Goal: Transaction & Acquisition: Purchase product/service

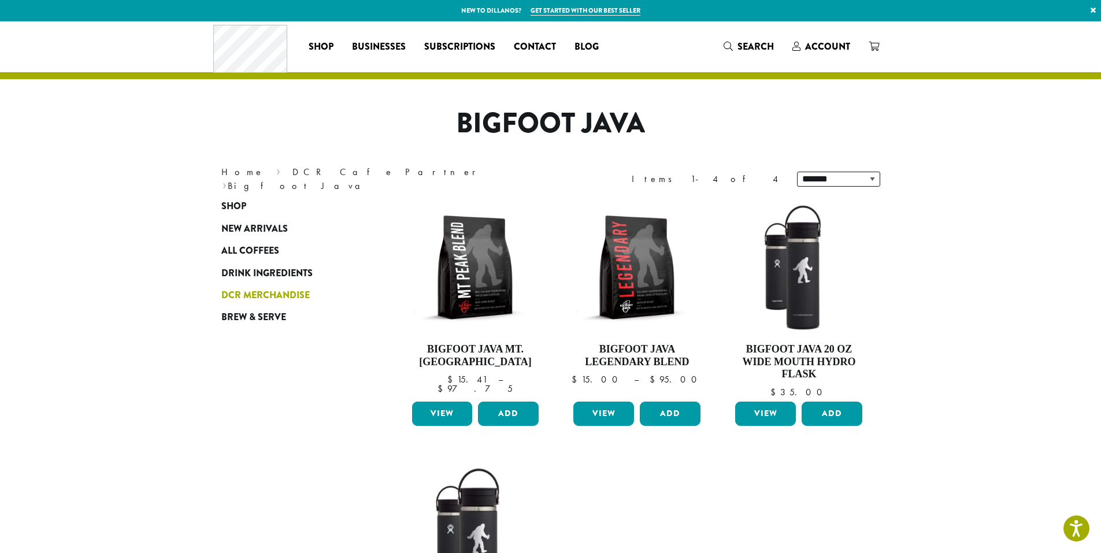
click at [250, 295] on span "DCR Merchandise" at bounding box center [265, 295] width 88 height 14
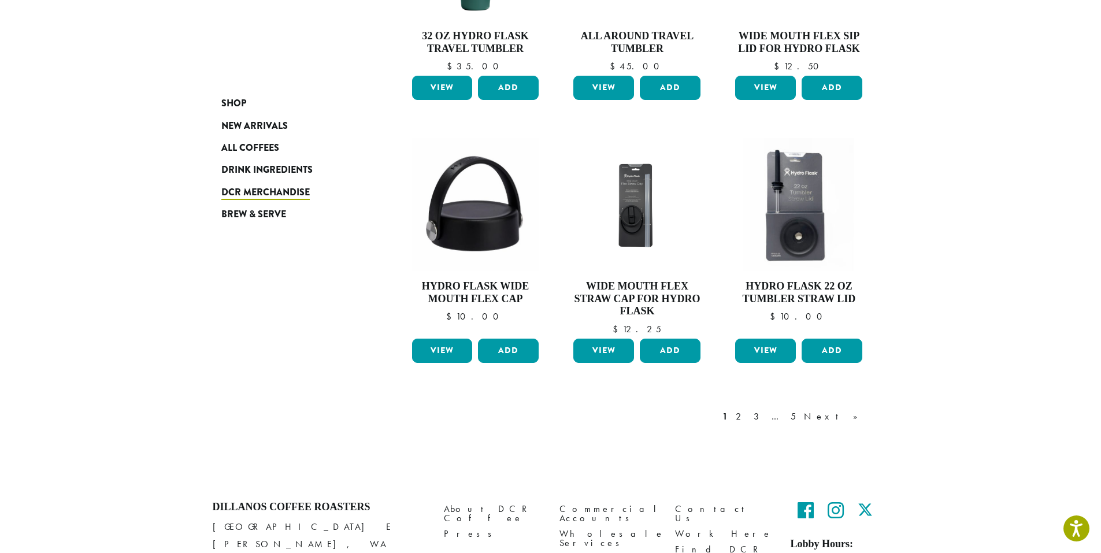
scroll to position [809, 0]
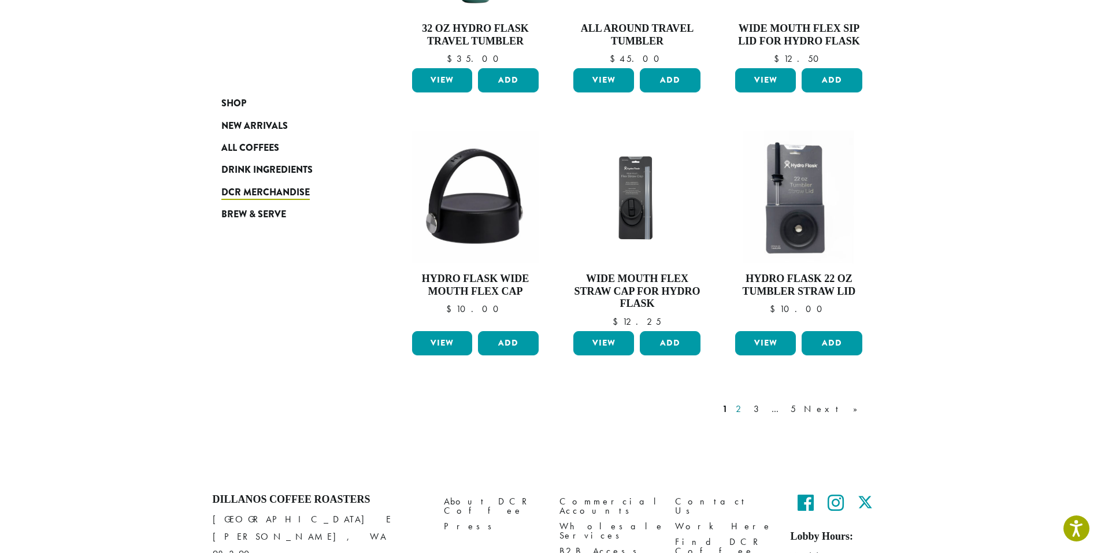
click at [748, 412] on link "2" at bounding box center [741, 409] width 14 height 14
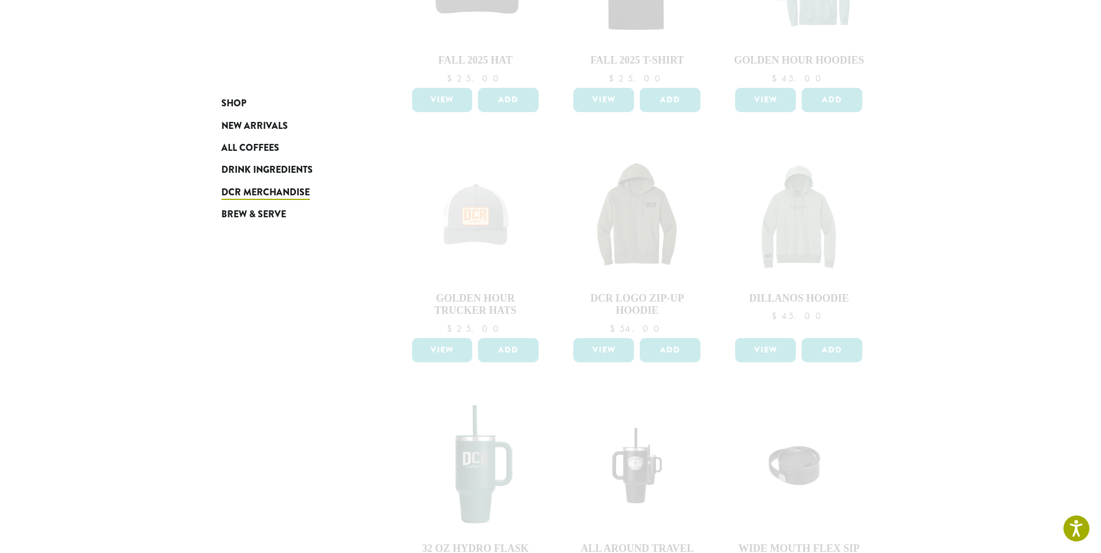
scroll to position [58, 0]
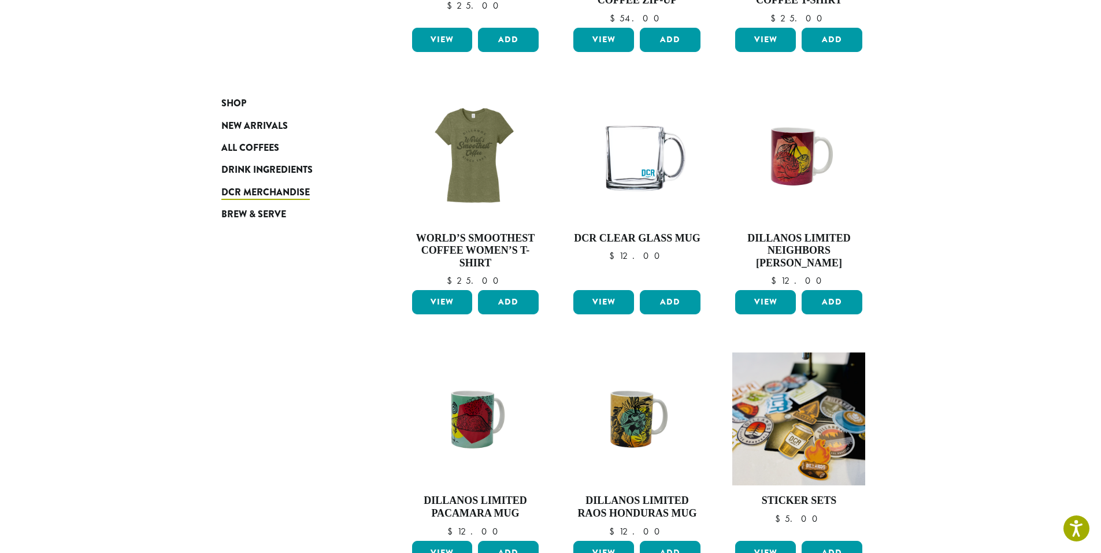
scroll to position [809, 0]
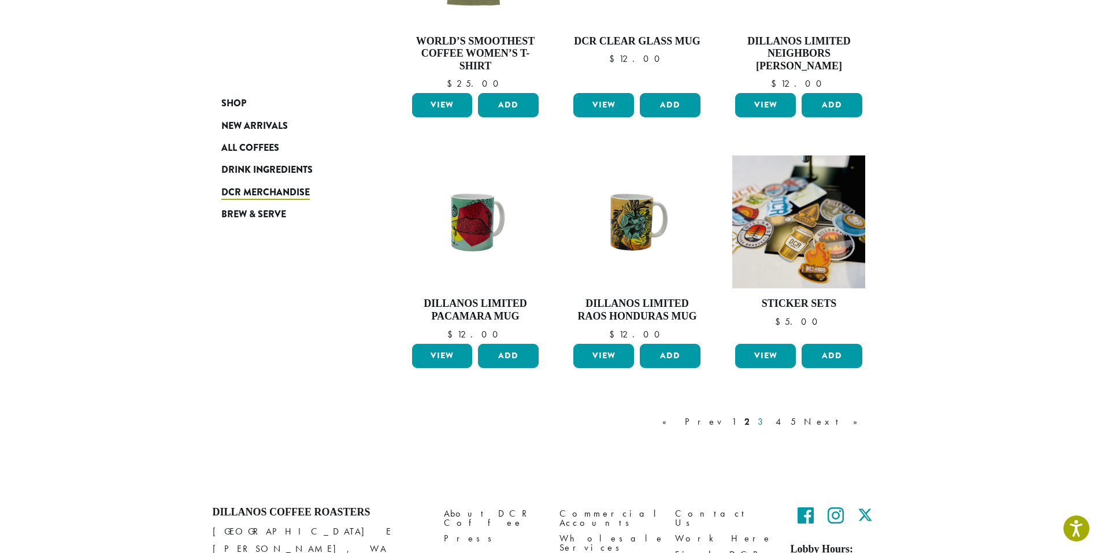
click at [770, 426] on link "3" at bounding box center [763, 422] width 14 height 14
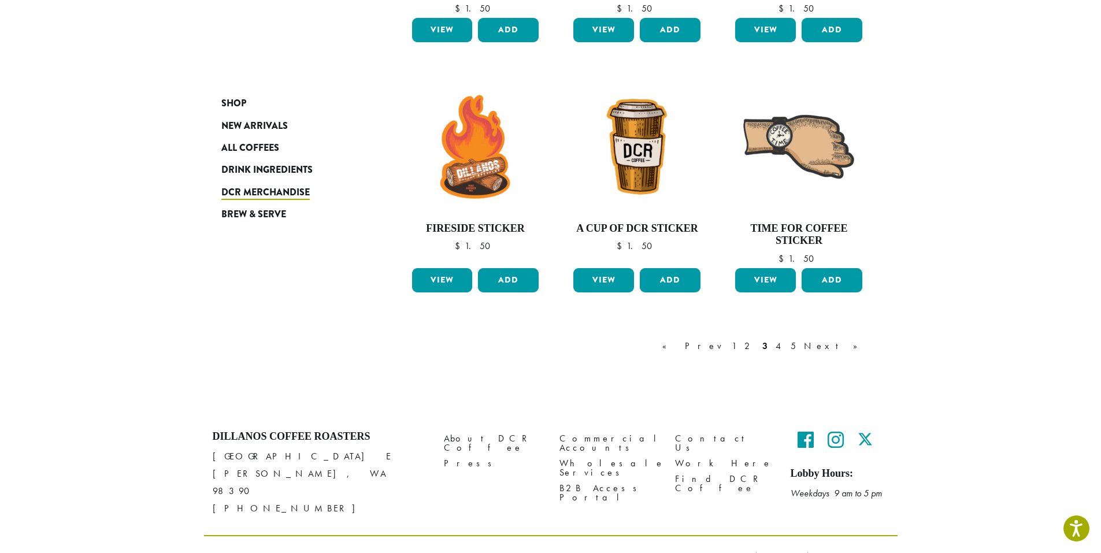
scroll to position [880, 0]
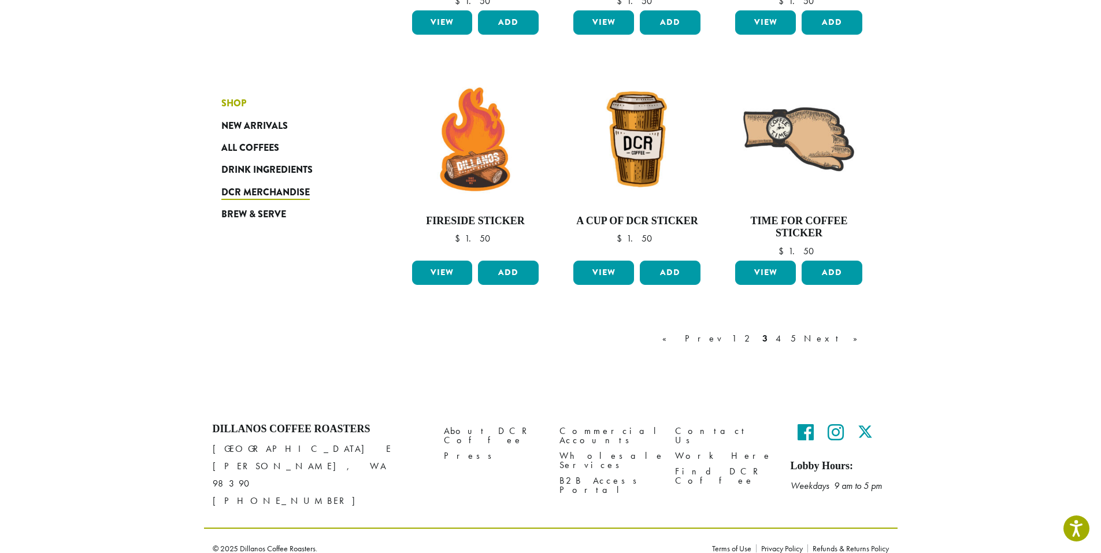
click at [234, 105] on span "Shop" at bounding box center [233, 104] width 25 height 14
